Goal: Find specific page/section: Find specific page/section

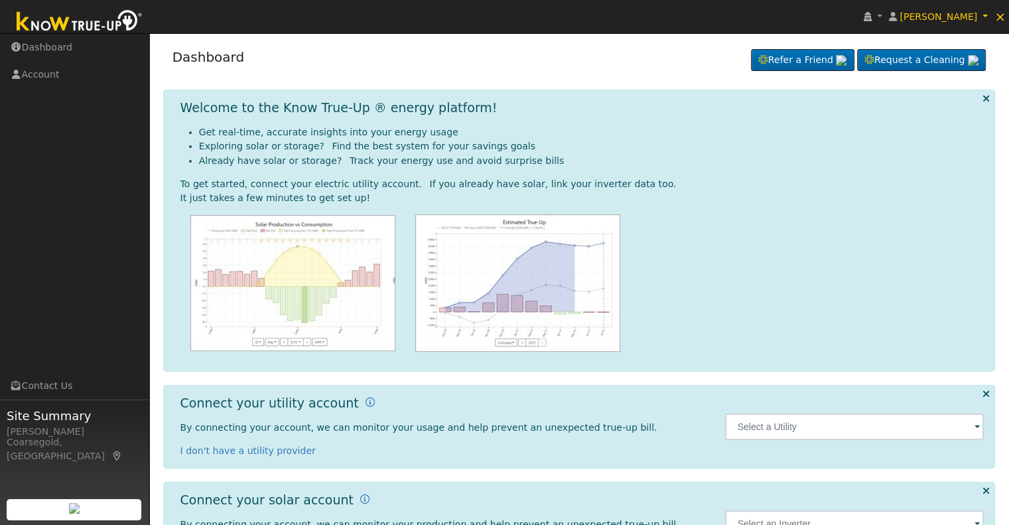
click at [976, 426] on span at bounding box center [976, 427] width 5 height 15
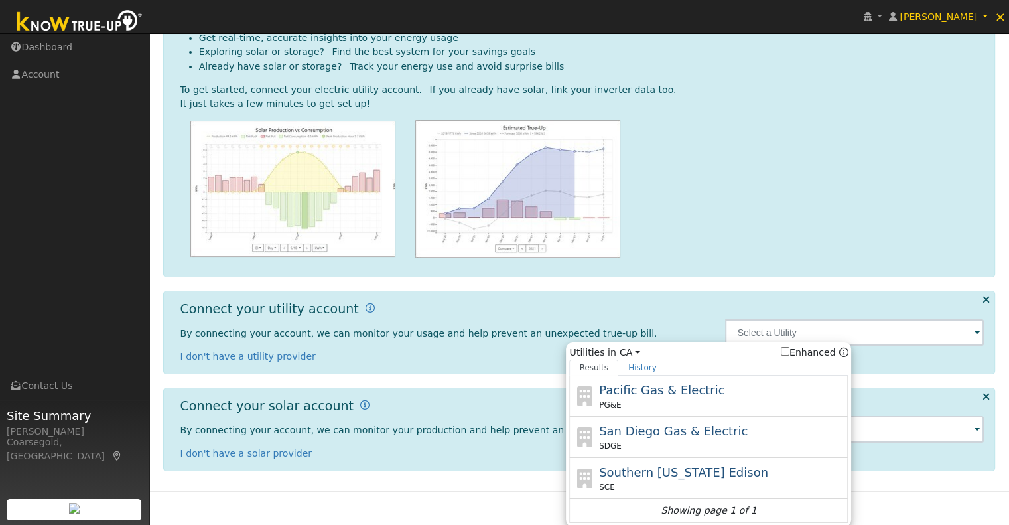
click at [665, 397] on div "Pacific Gas & Electric PG&E" at bounding box center [722, 396] width 246 height 30
type input "PG&E"
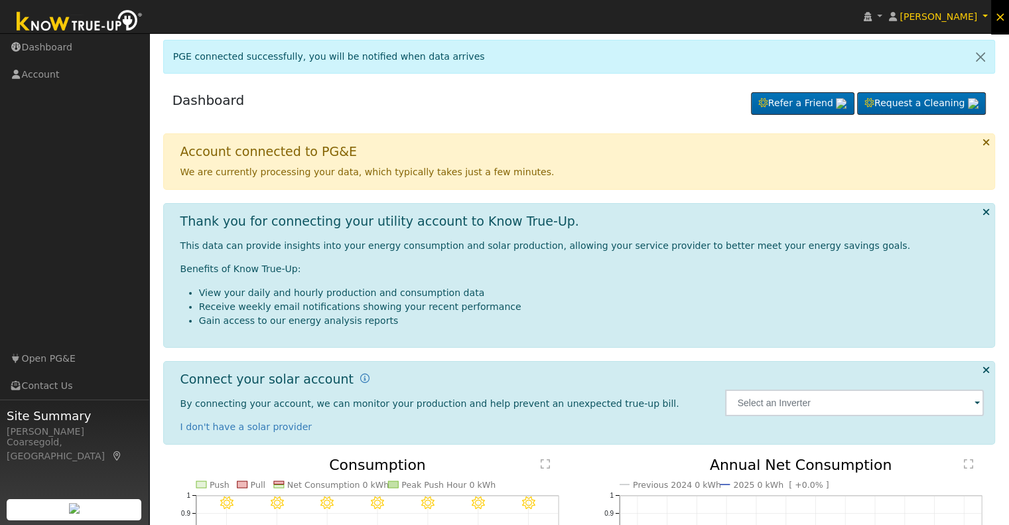
click at [999, 20] on span "×" at bounding box center [999, 17] width 11 height 16
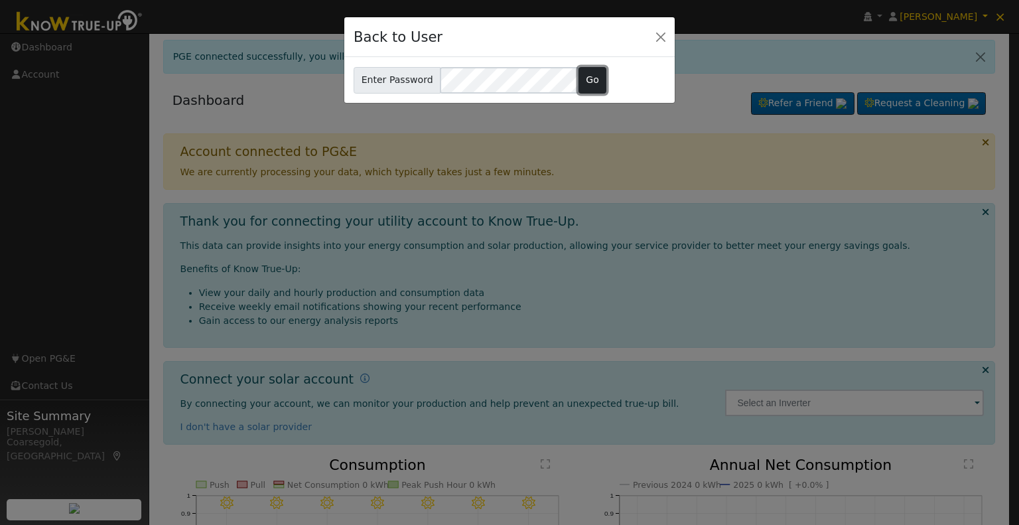
click at [582, 82] on button "Go" at bounding box center [592, 80] width 29 height 27
